Goal: Task Accomplishment & Management: Manage account settings

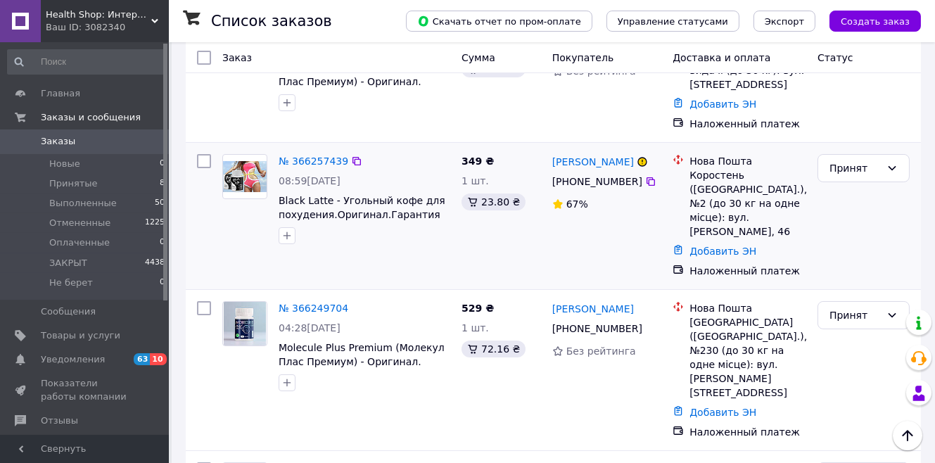
scroll to position [4457, 0]
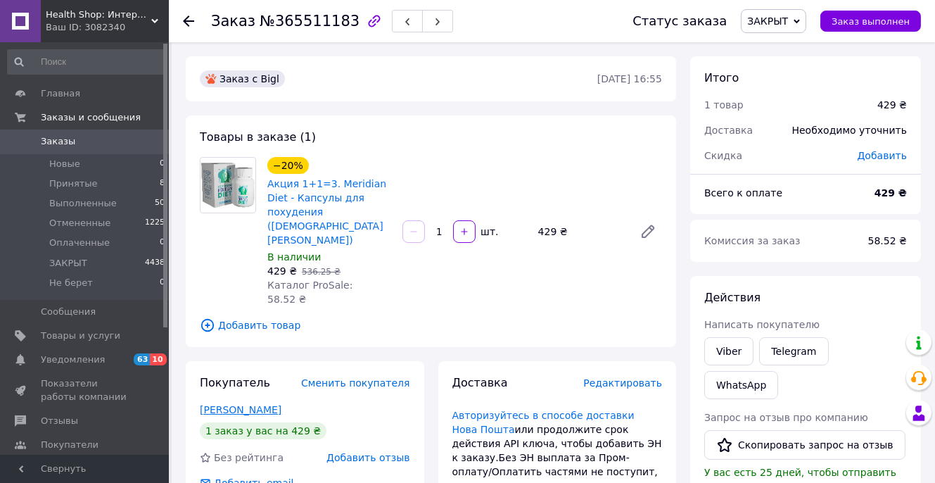
click at [234, 404] on link "[PERSON_NAME]" at bounding box center [241, 409] width 82 height 11
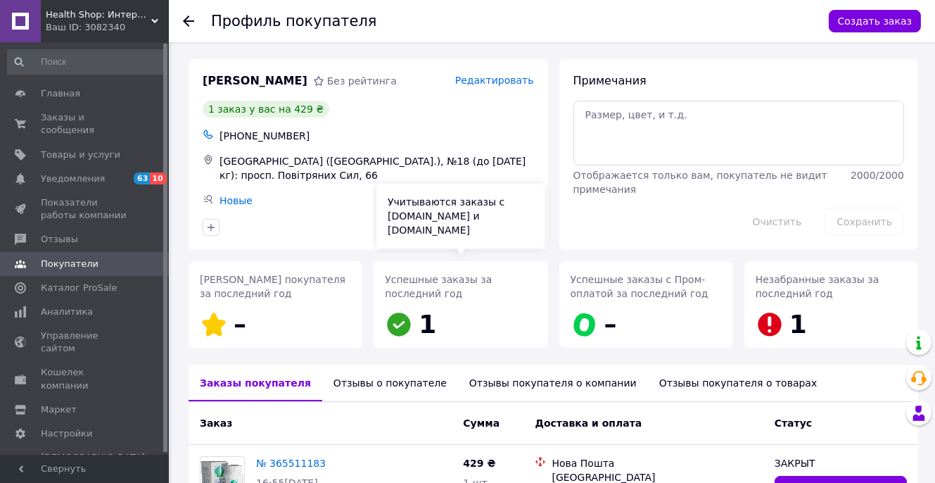
scroll to position [132, 0]
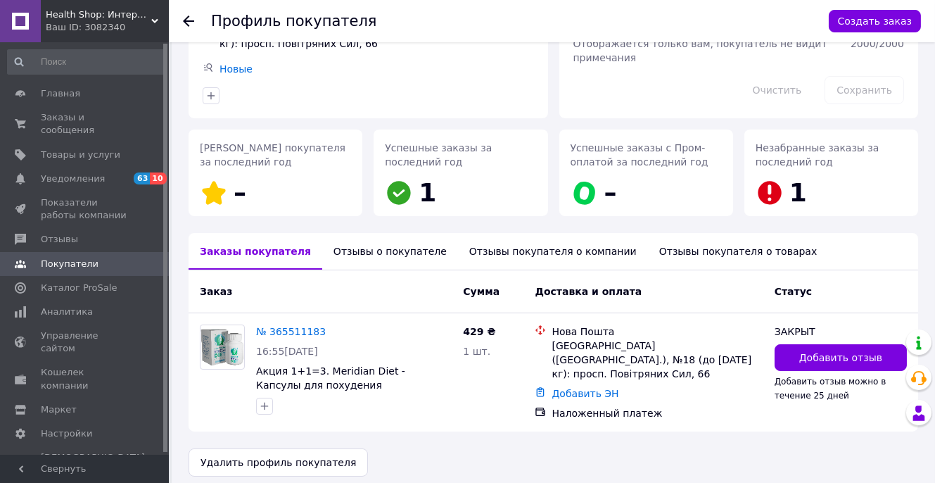
click at [393, 248] on div "Отзывы о покупателе" at bounding box center [390, 251] width 136 height 37
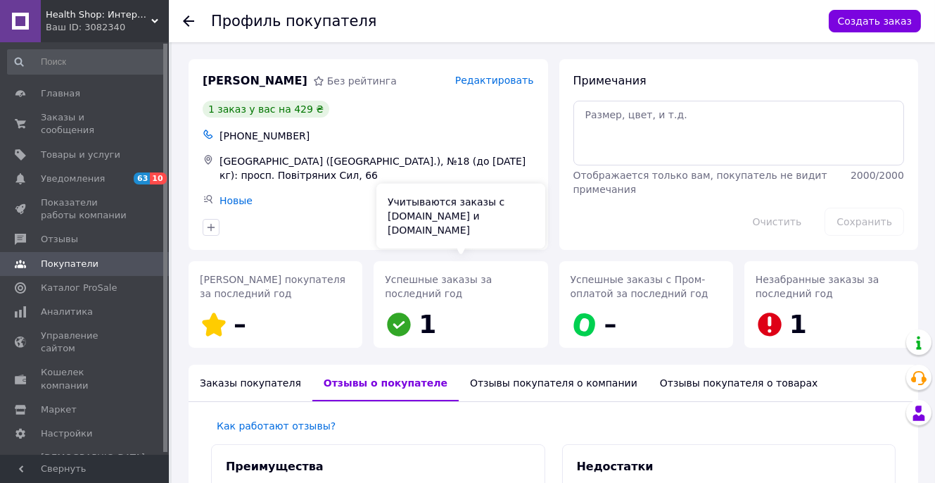
scroll to position [0, 0]
click at [254, 372] on div "Заказы покупателя" at bounding box center [251, 382] width 124 height 37
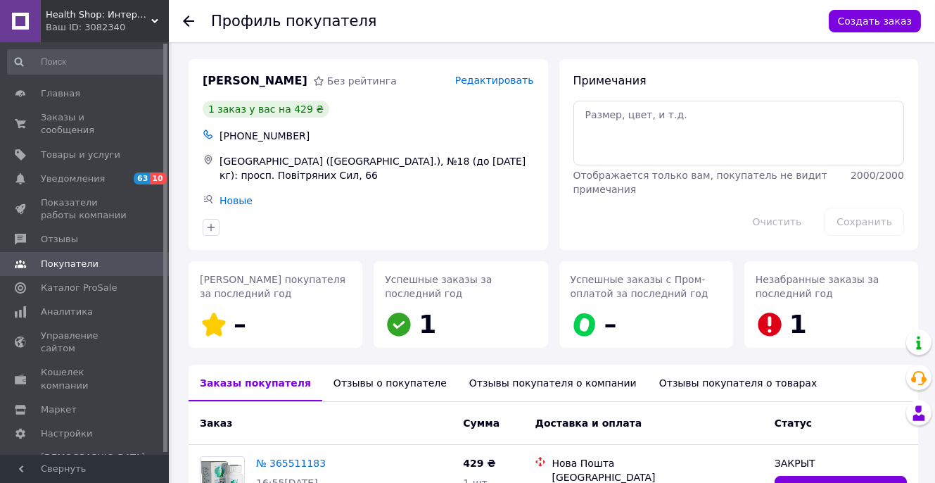
scroll to position [132, 0]
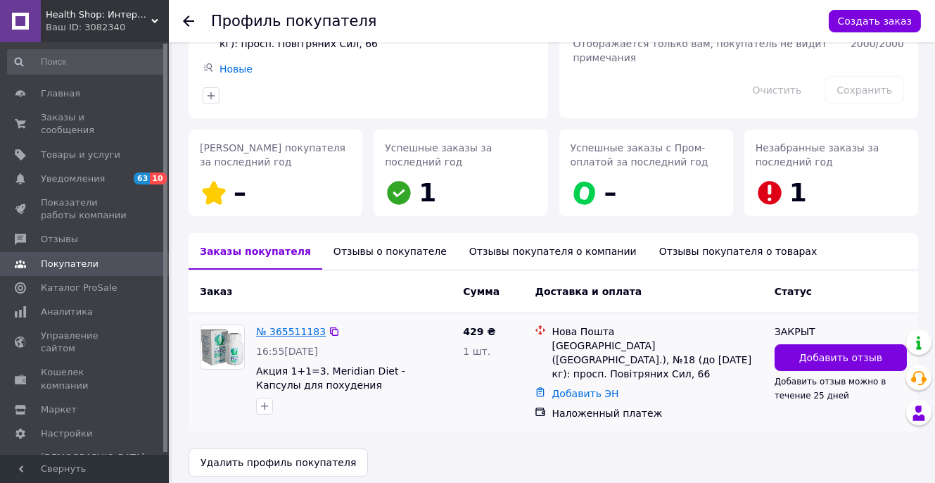
click at [292, 327] on link "№ 365511183" at bounding box center [291, 331] width 70 height 11
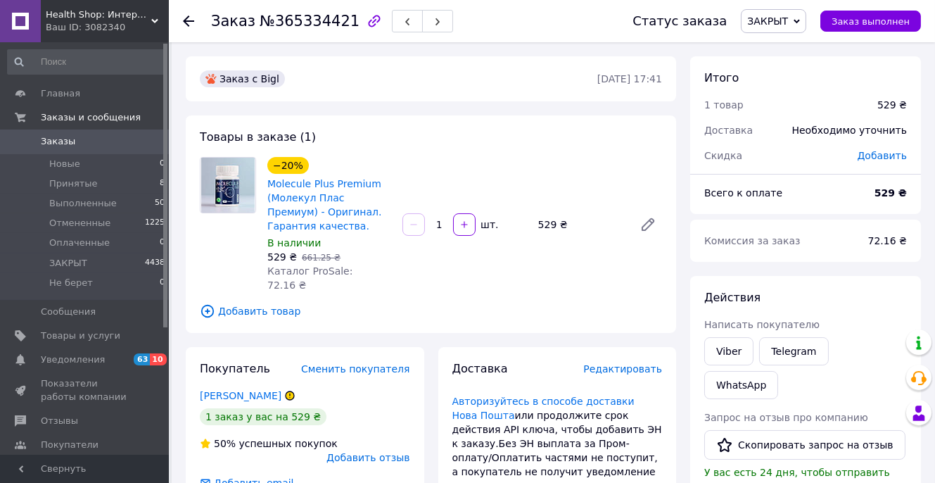
click at [787, 25] on span "ЗАКРЫТ" at bounding box center [767, 20] width 41 height 11
click at [777, 99] on li "Отменен" at bounding box center [778, 91] width 75 height 21
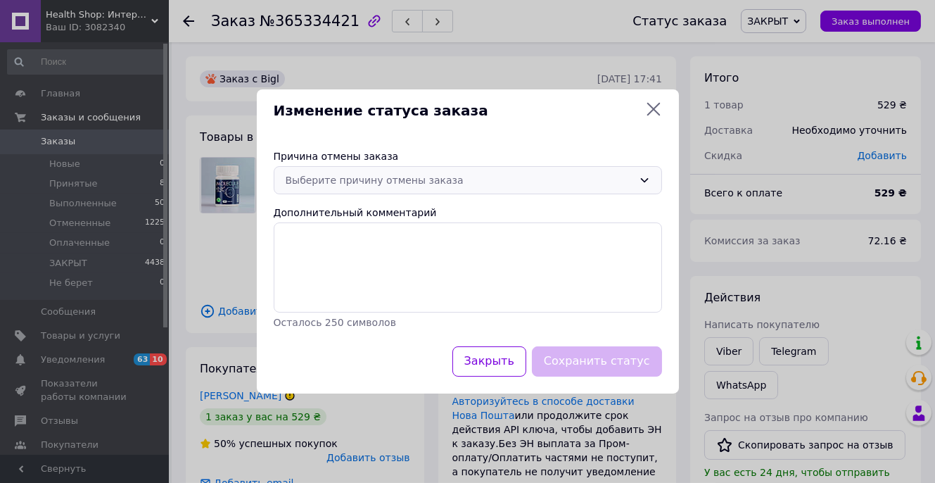
click at [471, 180] on div "Выберите причину отмены заказа" at bounding box center [460, 179] width 348 height 15
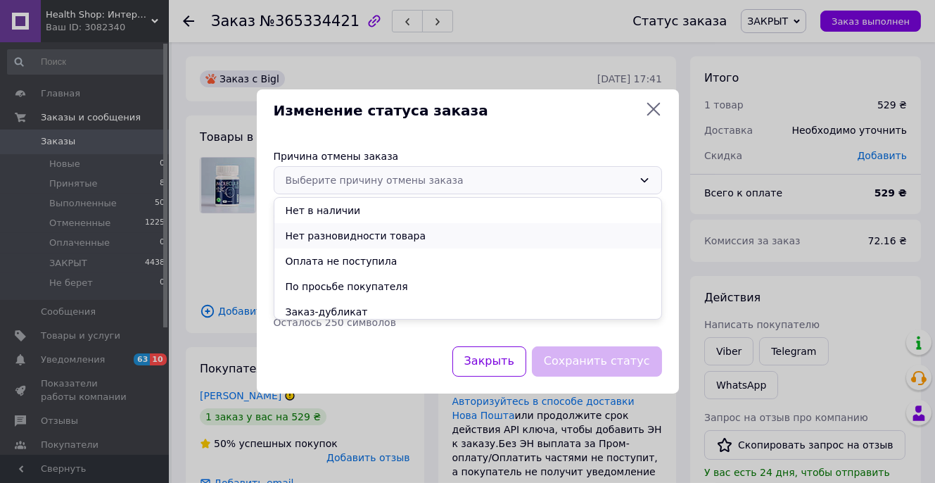
scroll to position [56, 0]
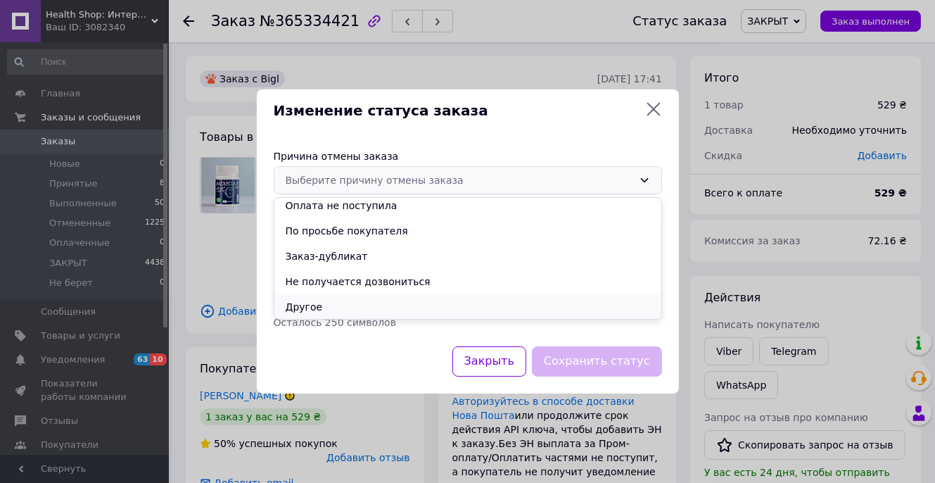
click at [336, 305] on li "Другое" at bounding box center [467, 306] width 387 height 25
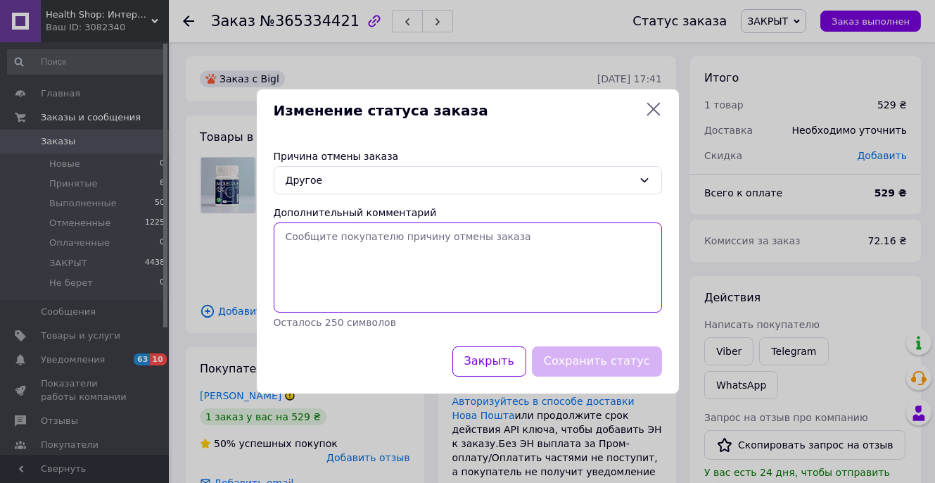
click at [352, 277] on textarea "Дополнительный комментарий" at bounding box center [468, 267] width 388 height 90
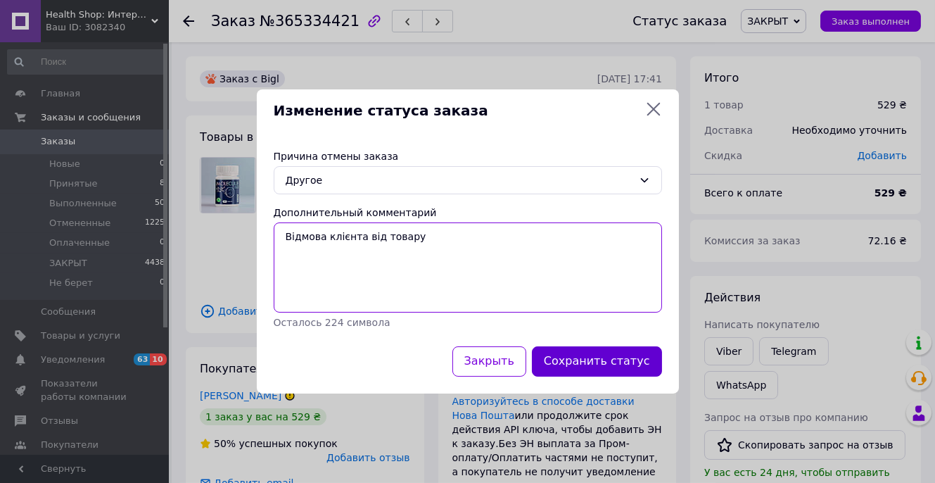
type textarea "Відмова клієнта від товару"
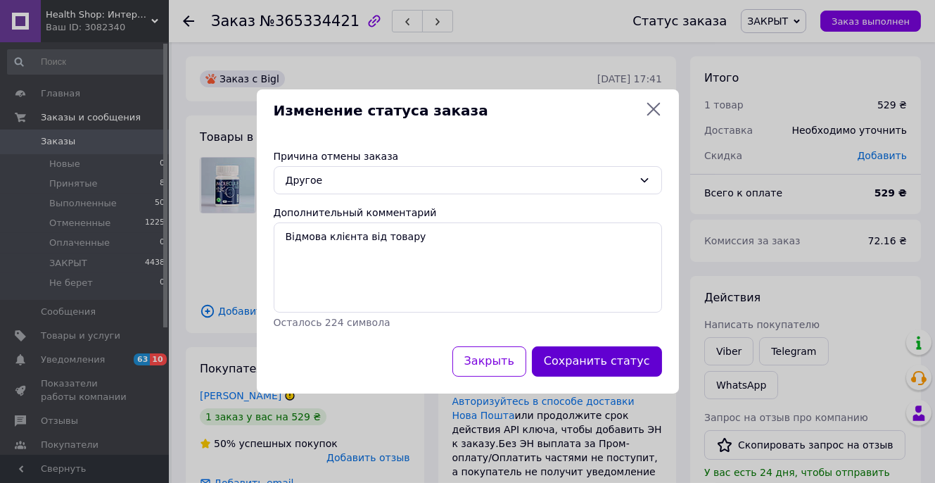
click at [593, 375] on button "Сохранить статус" at bounding box center [597, 361] width 130 height 30
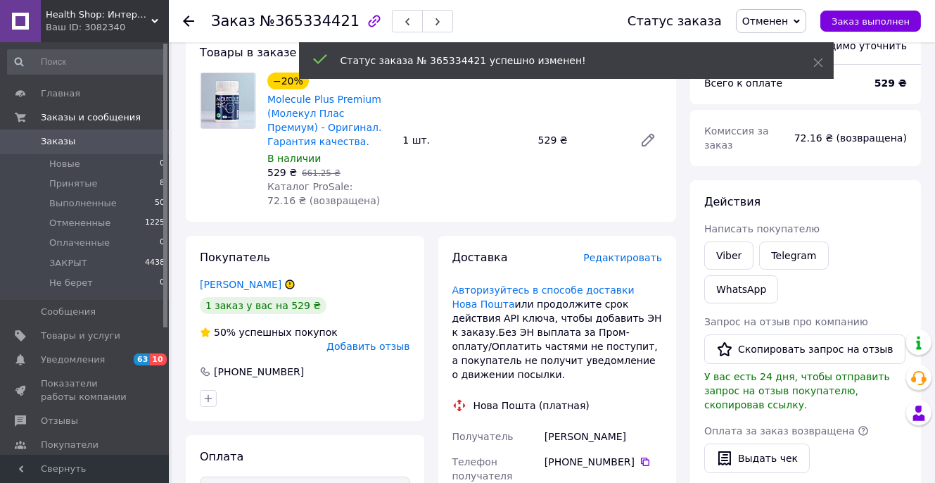
scroll to position [130, 0]
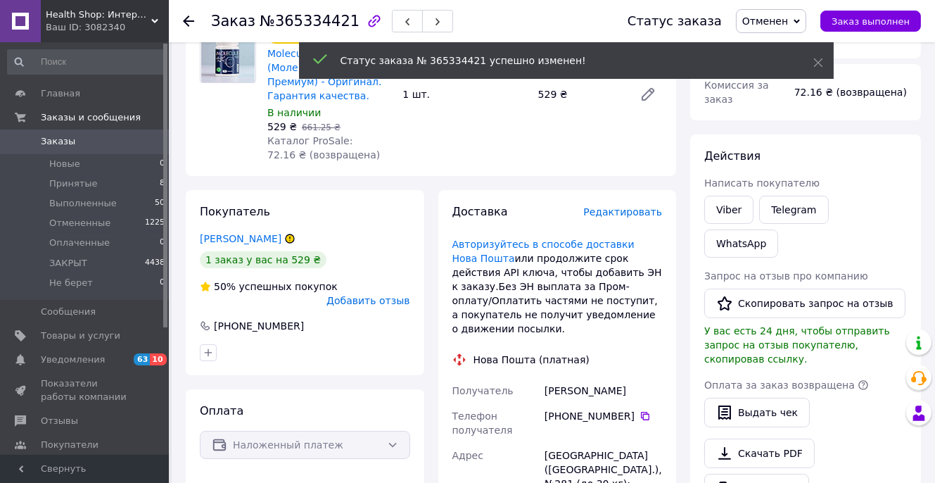
click at [236, 246] on div "Покупатель Ільчук Машечка 1 заказ у вас на 529 ₴ 50% успешных покупок Добавить …" at bounding box center [305, 282] width 238 height 185
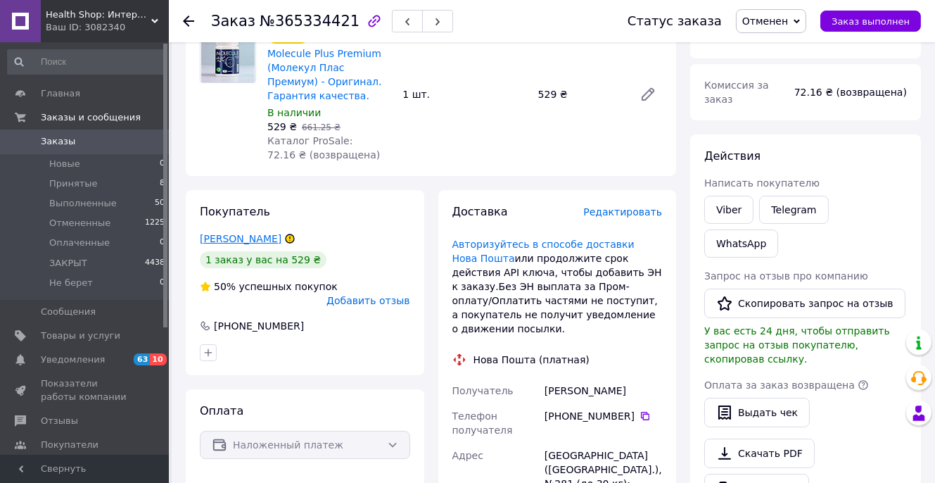
click at [229, 238] on link "Ільчук Машечка" at bounding box center [241, 238] width 82 height 11
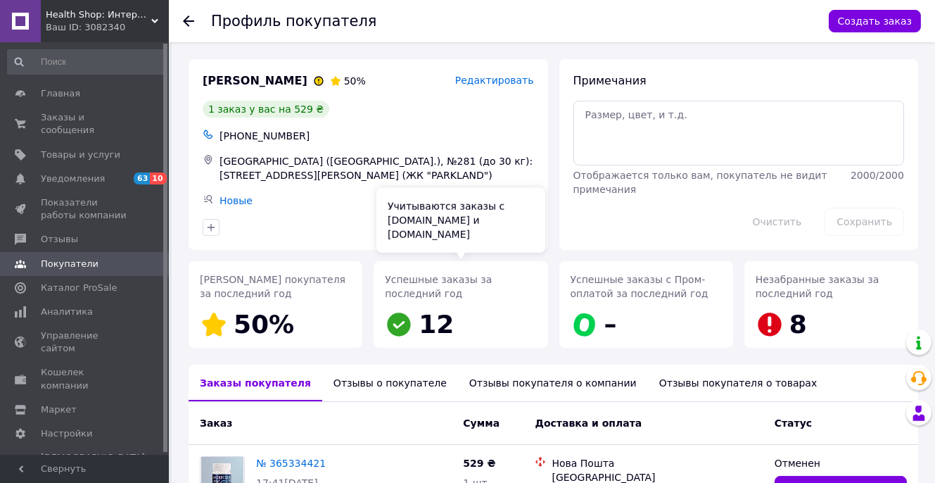
scroll to position [136, 0]
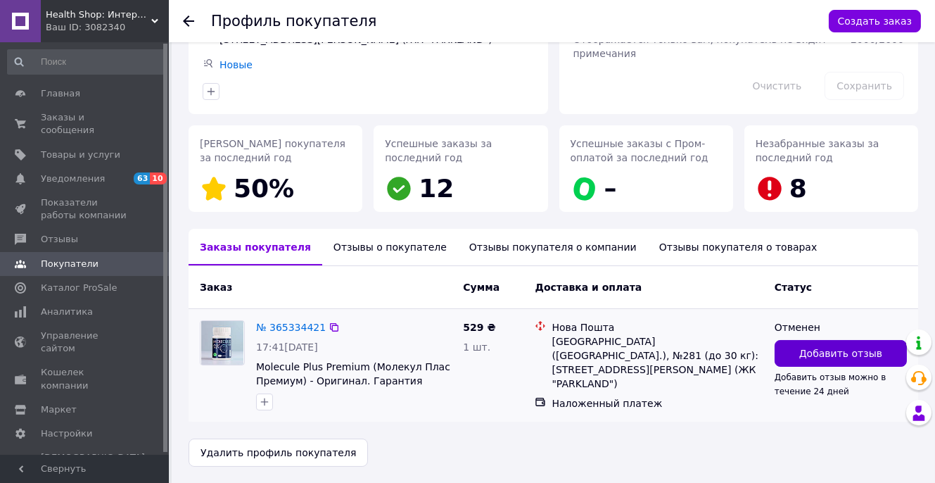
click at [811, 357] on span "Добавить отзыв" at bounding box center [840, 353] width 83 height 14
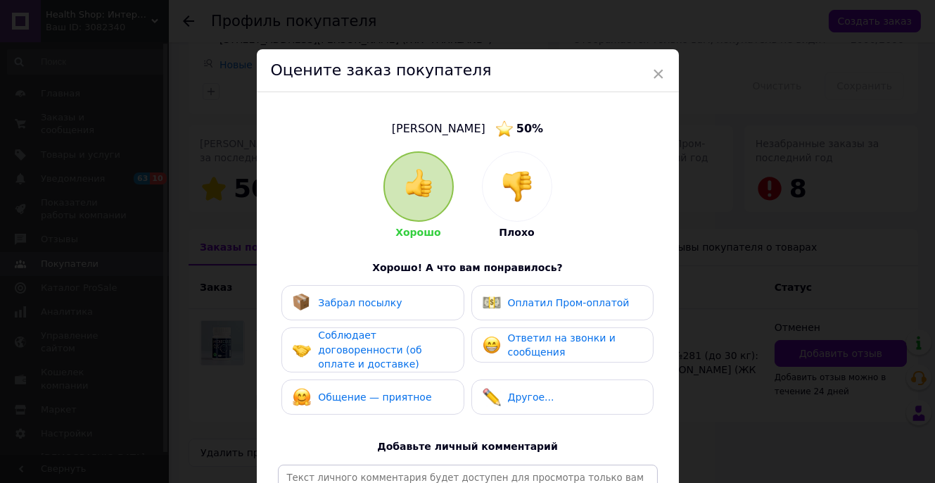
click at [524, 185] on img at bounding box center [517, 186] width 31 height 31
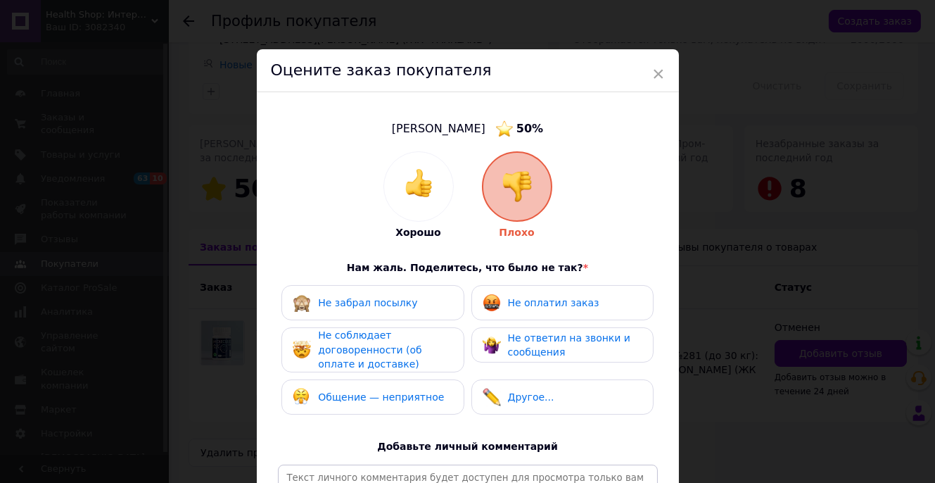
click at [386, 299] on span "Не забрал посылку" at bounding box center [367, 302] width 99 height 11
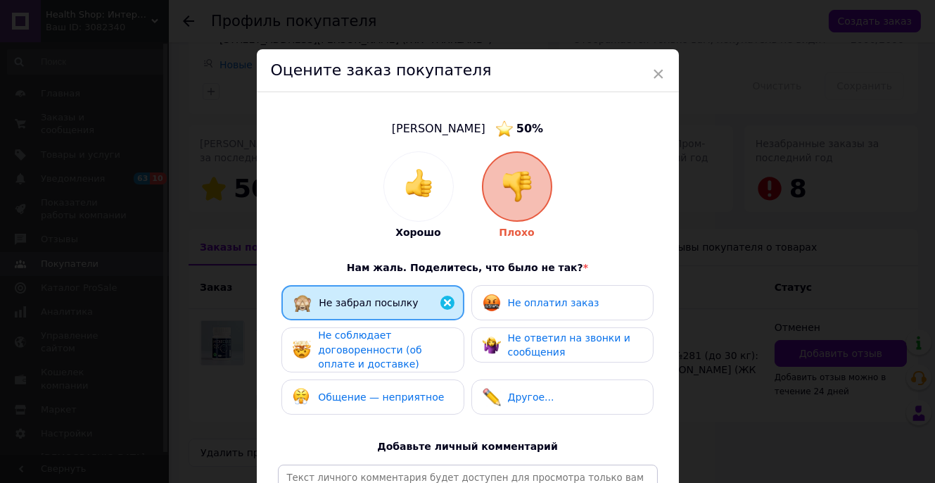
click at [373, 348] on span "Не соблюдает договоренности (об оплате и доставке)" at bounding box center [369, 349] width 103 height 40
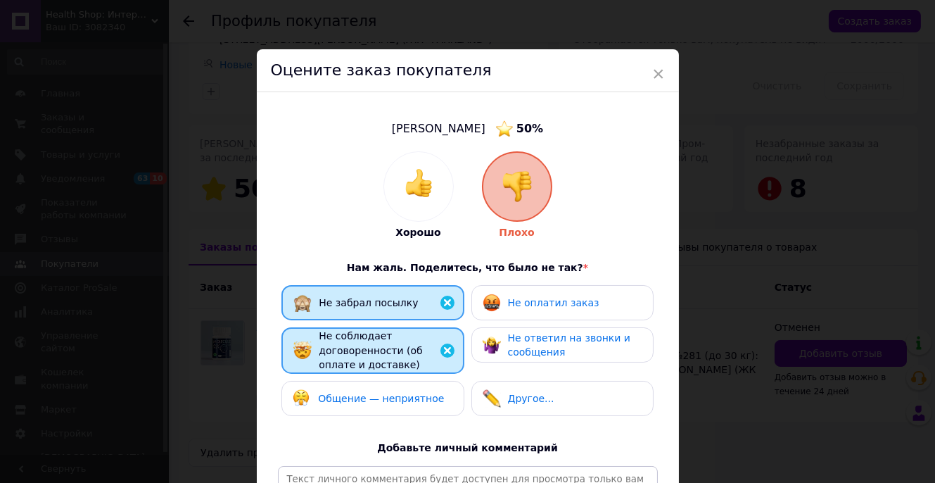
scroll to position [202, 0]
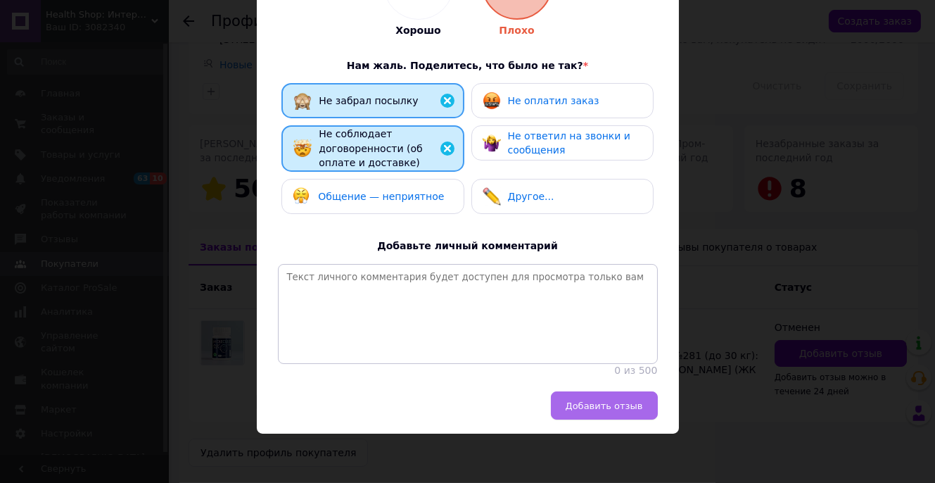
click at [601, 412] on button "Добавить отзыв" at bounding box center [604, 405] width 107 height 28
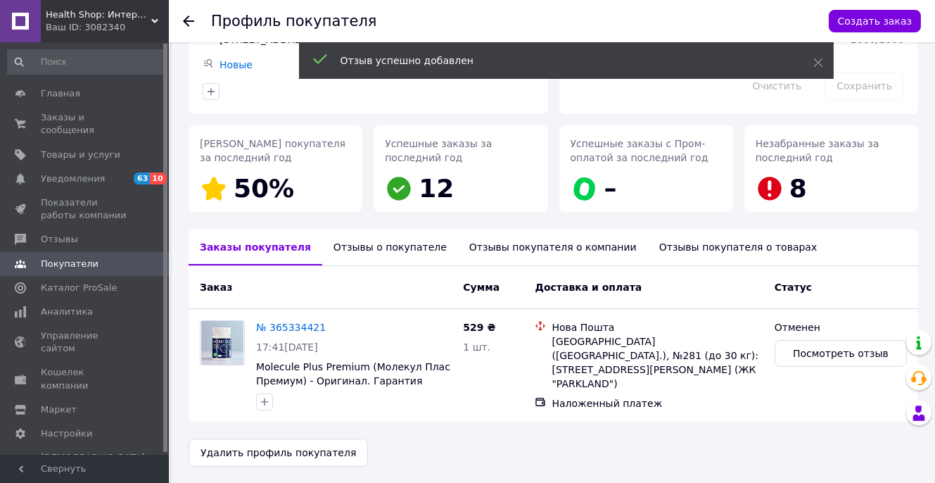
click at [356, 249] on div "Отзывы о покупателе" at bounding box center [390, 247] width 136 height 37
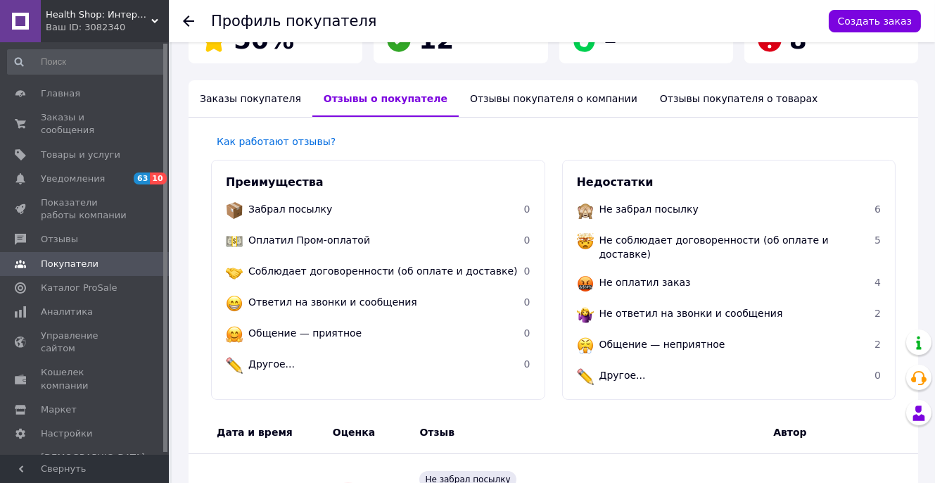
scroll to position [0, 0]
